Goal: Information Seeking & Learning: Learn about a topic

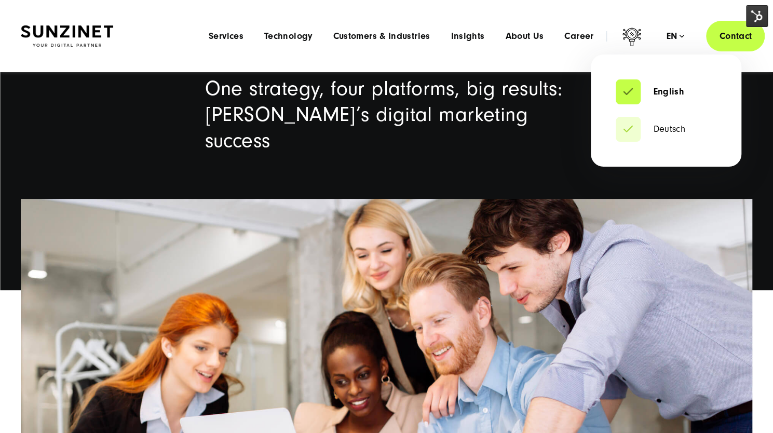
scroll to position [98, 0]
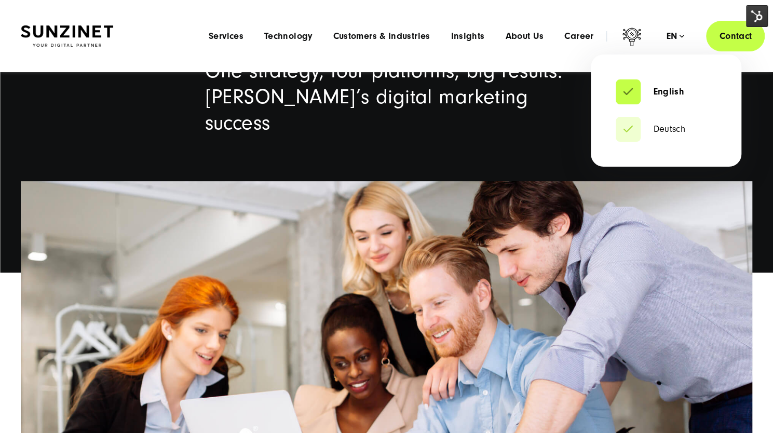
click at [676, 54] on ul "English Deutsch" at bounding box center [666, 110] width 150 height 112
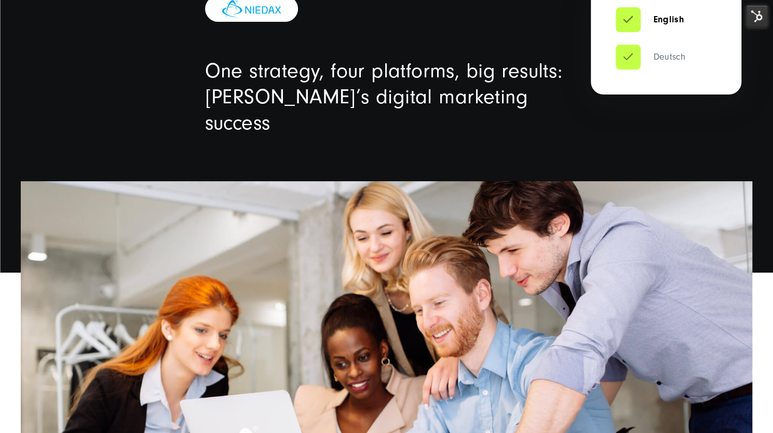
click at [665, 60] on link "Deutsch" at bounding box center [650, 57] width 70 height 10
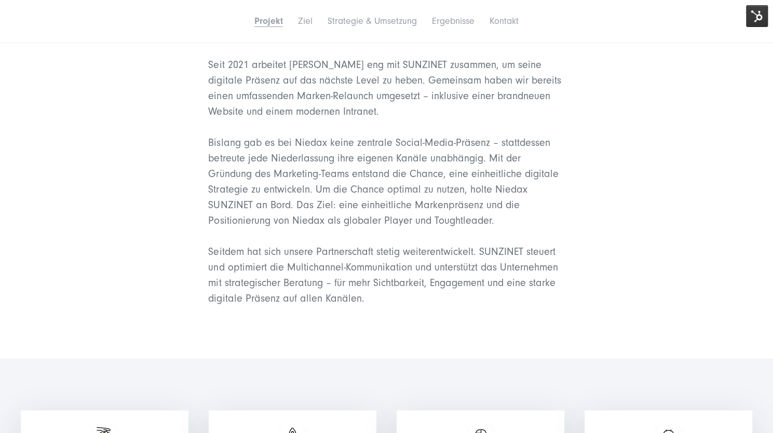
scroll to position [813, 0]
